Goal: Find specific page/section: Find specific page/section

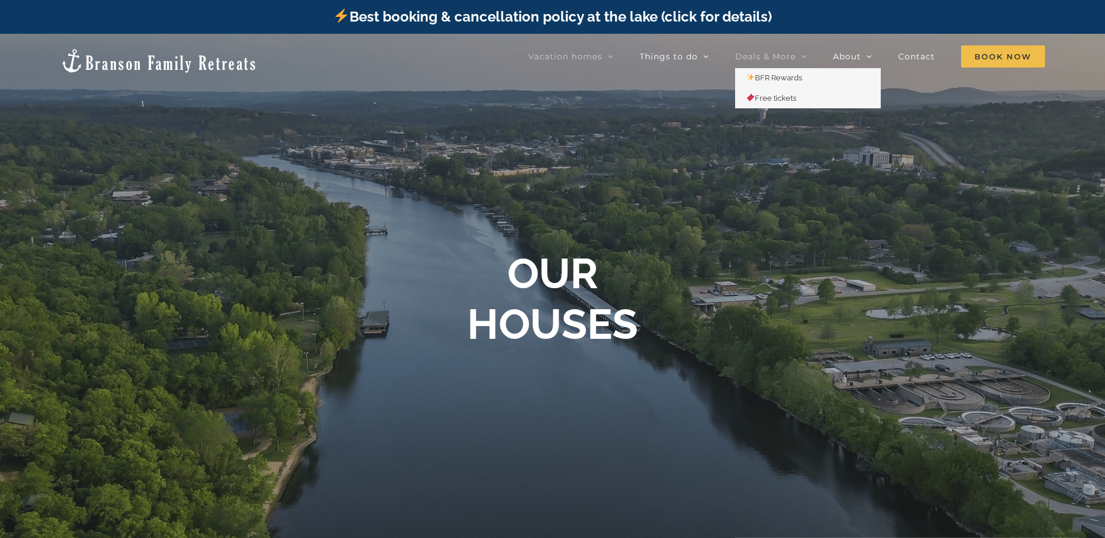
click at [787, 54] on span "Deals & More" at bounding box center [765, 56] width 61 height 8
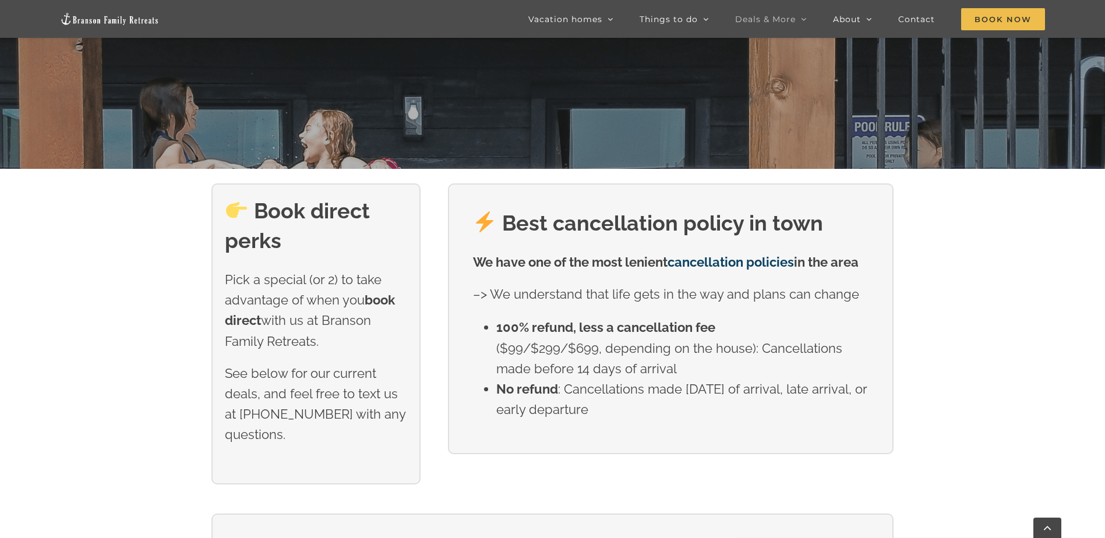
scroll to position [408, 0]
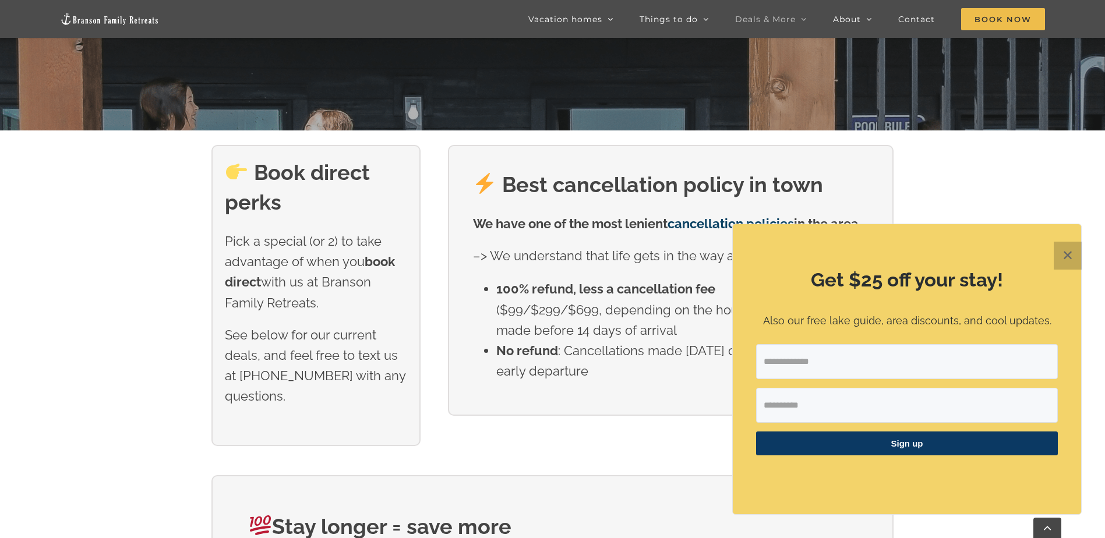
click at [1071, 253] on button "✕" at bounding box center [1068, 256] width 28 height 28
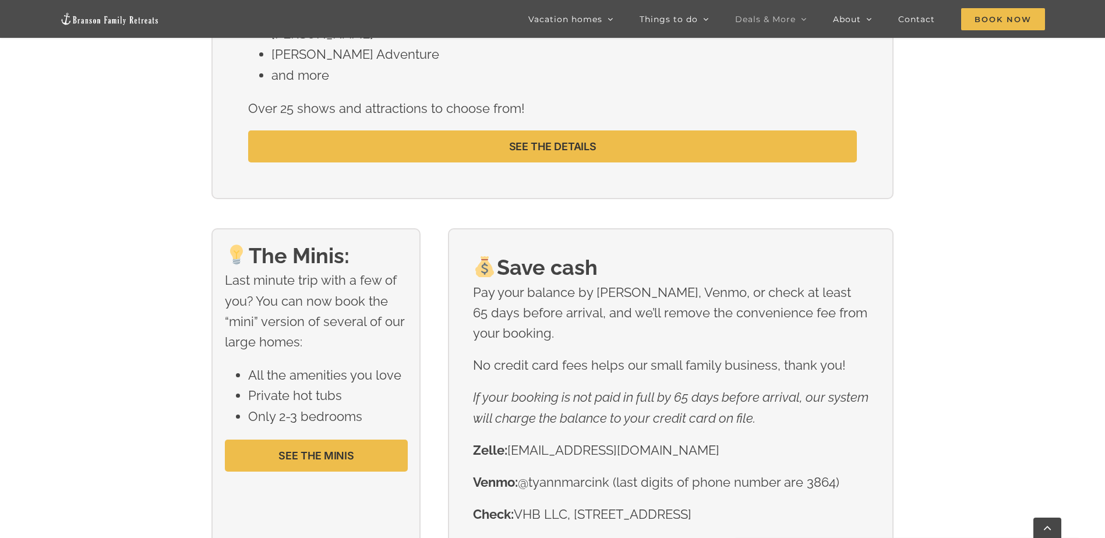
scroll to position [1457, 0]
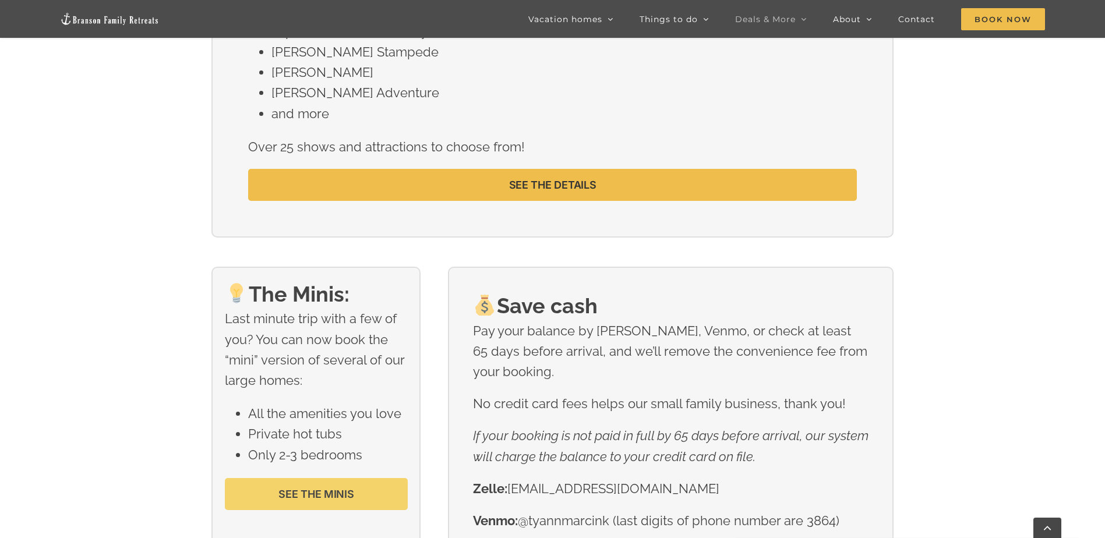
click at [320, 496] on span "SEE THE MINIS" at bounding box center [316, 494] width 76 height 12
